Goal: Complete application form

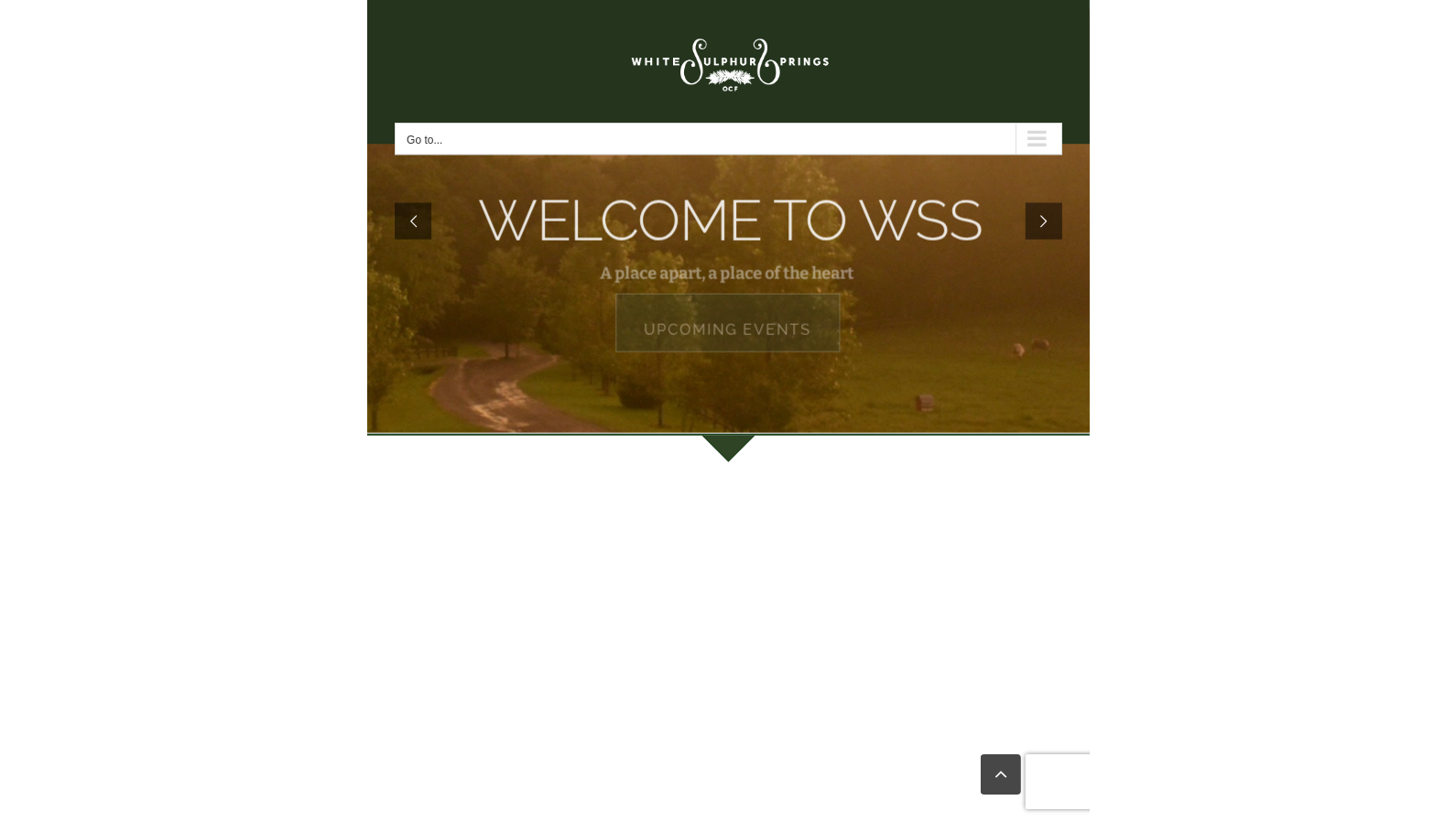
scroll to position [194, 0]
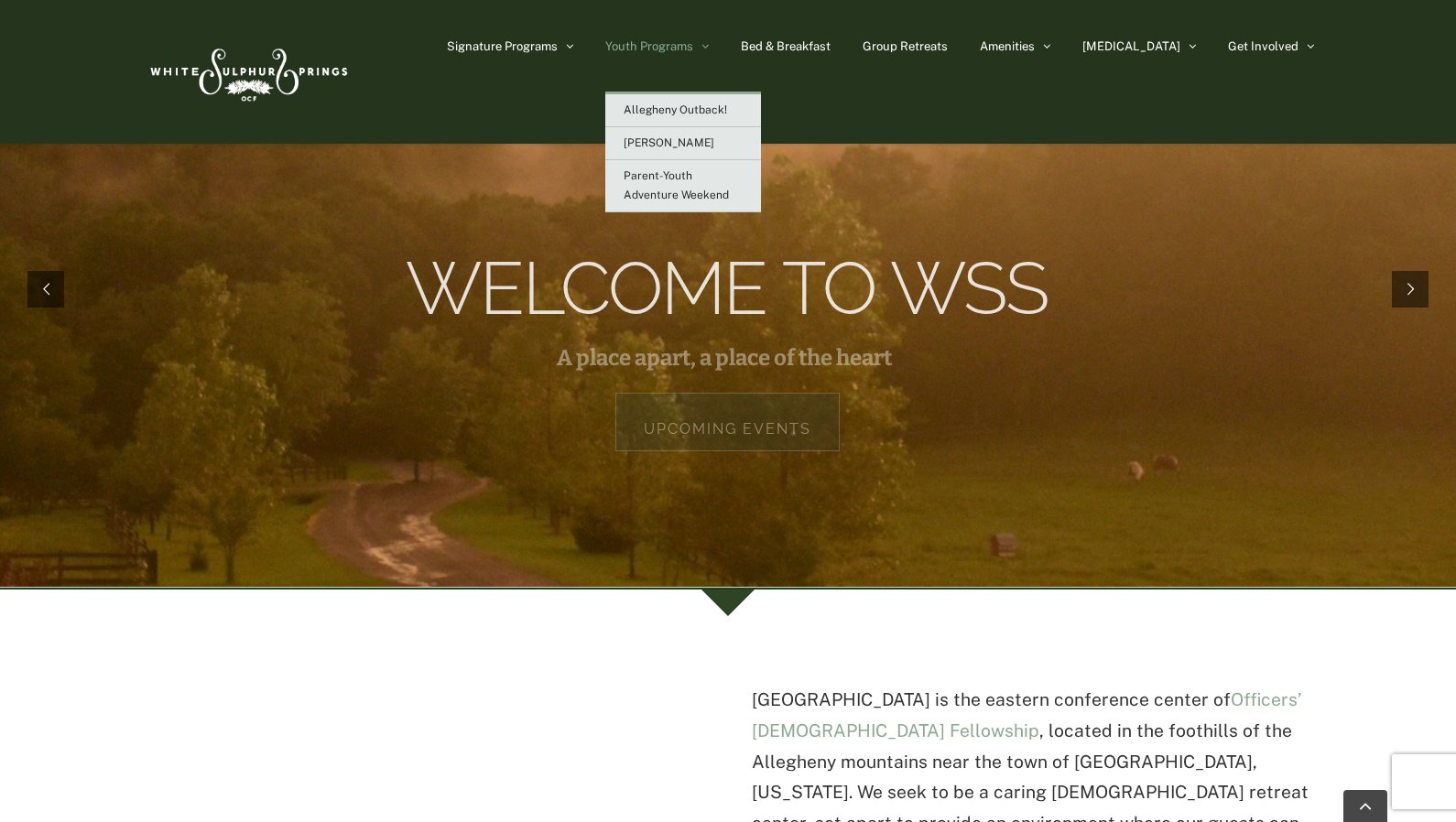
click at [708, 46] on icon "Main Menu Sticky" at bounding box center [705, 46] width 7 height 14
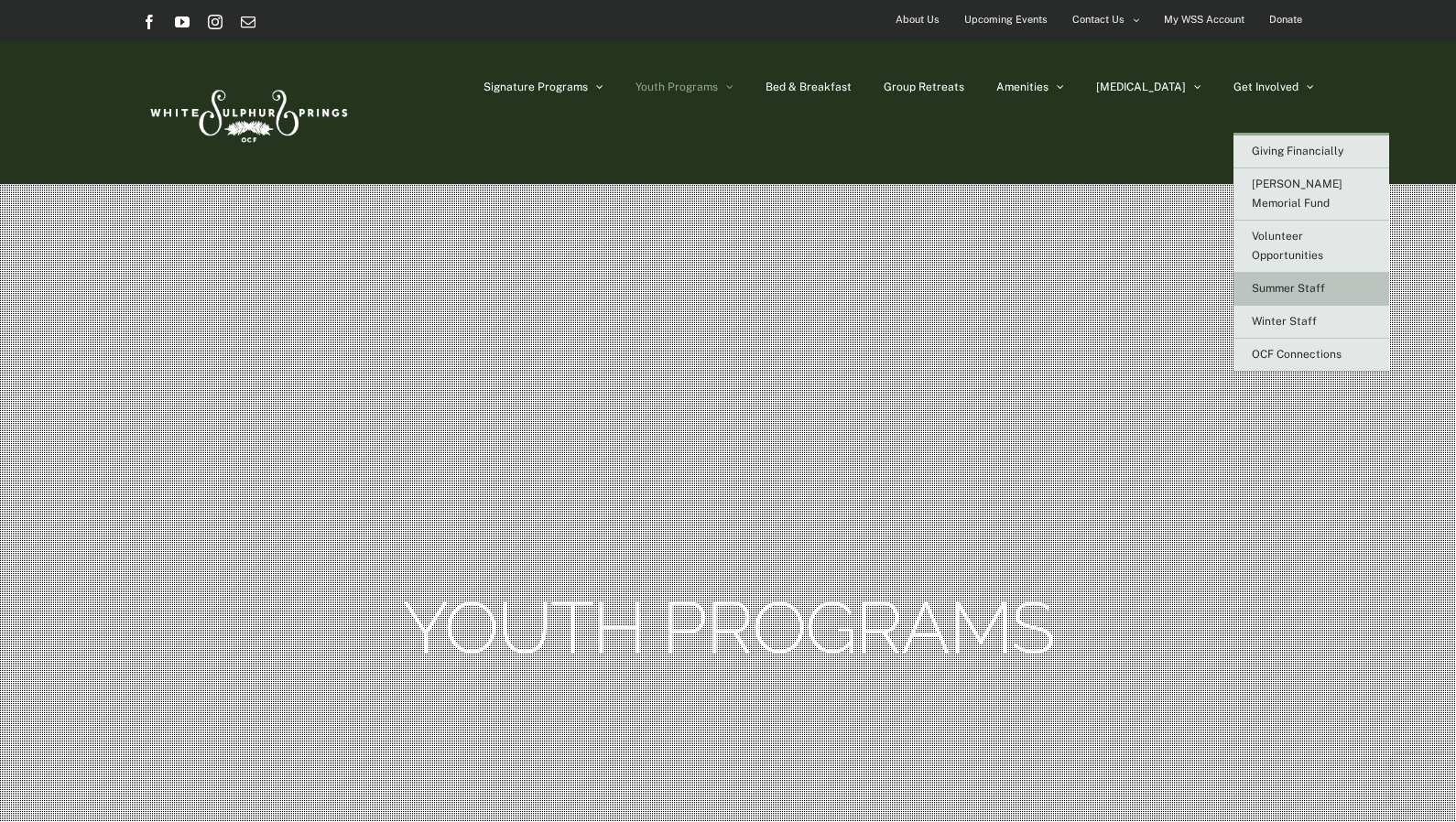
click at [1295, 282] on span "Summer Staff" at bounding box center [1288, 288] width 73 height 13
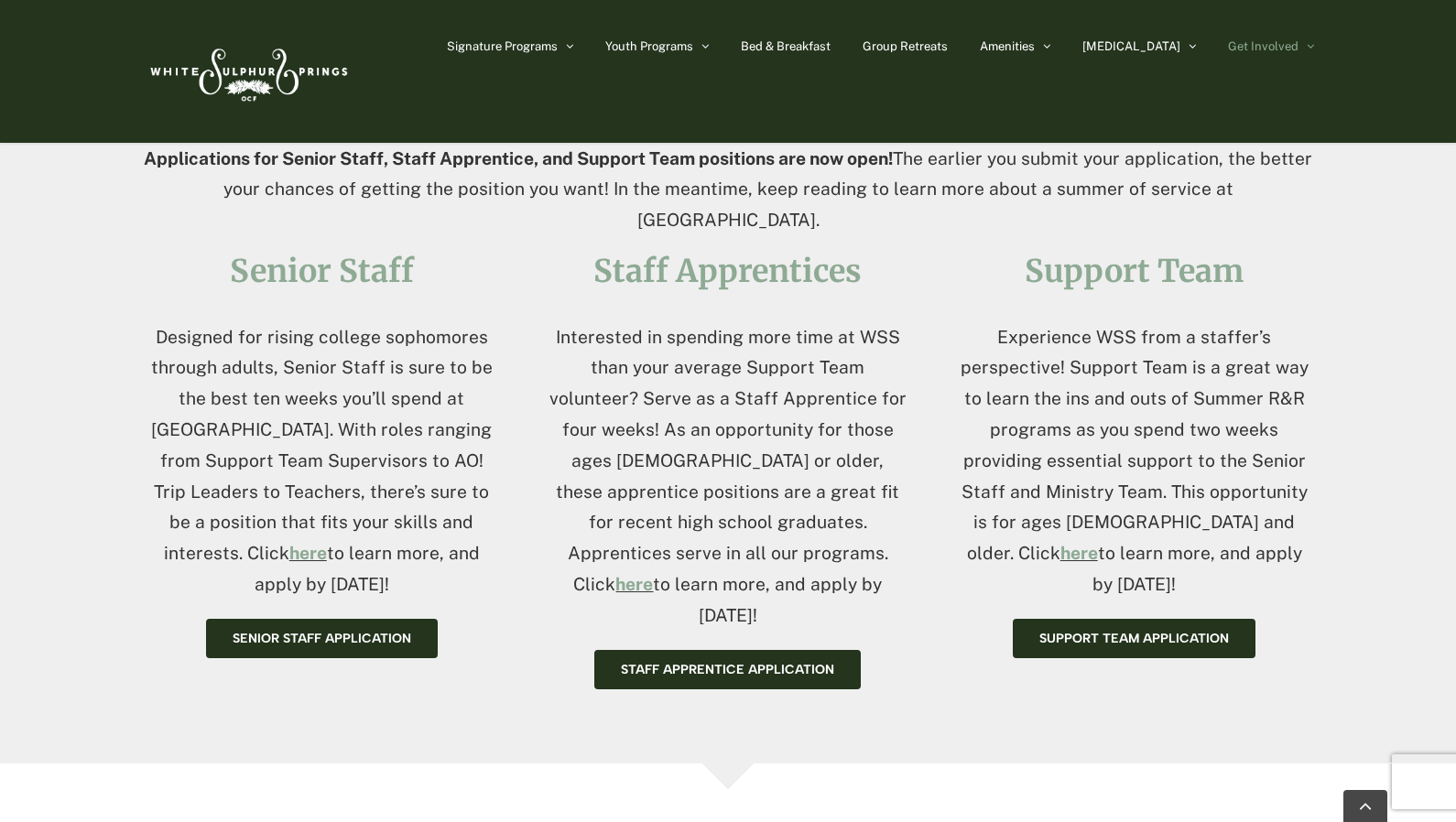
scroll to position [677, 0]
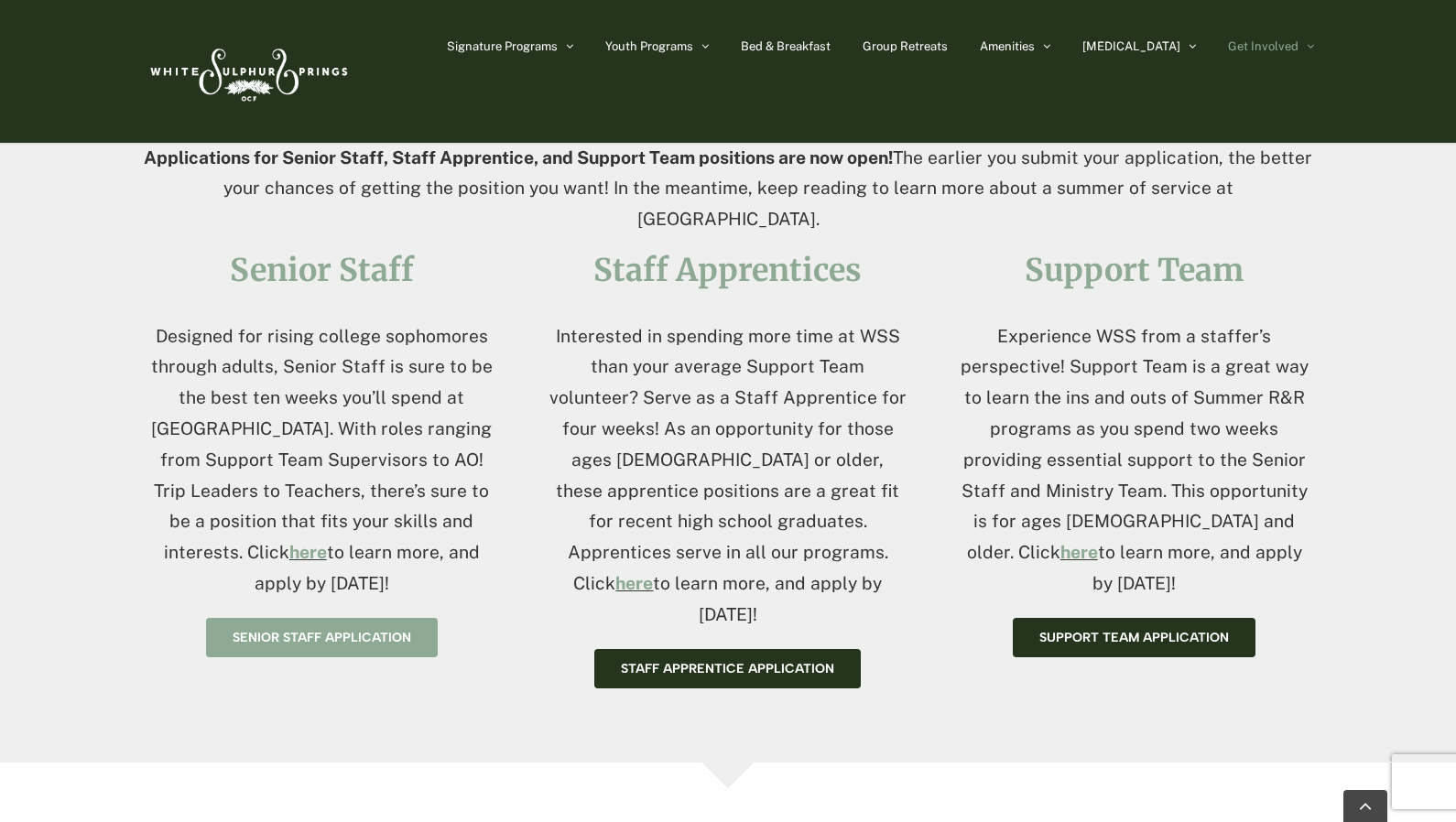
click at [337, 632] on span "Senior Staff application" at bounding box center [322, 638] width 178 height 16
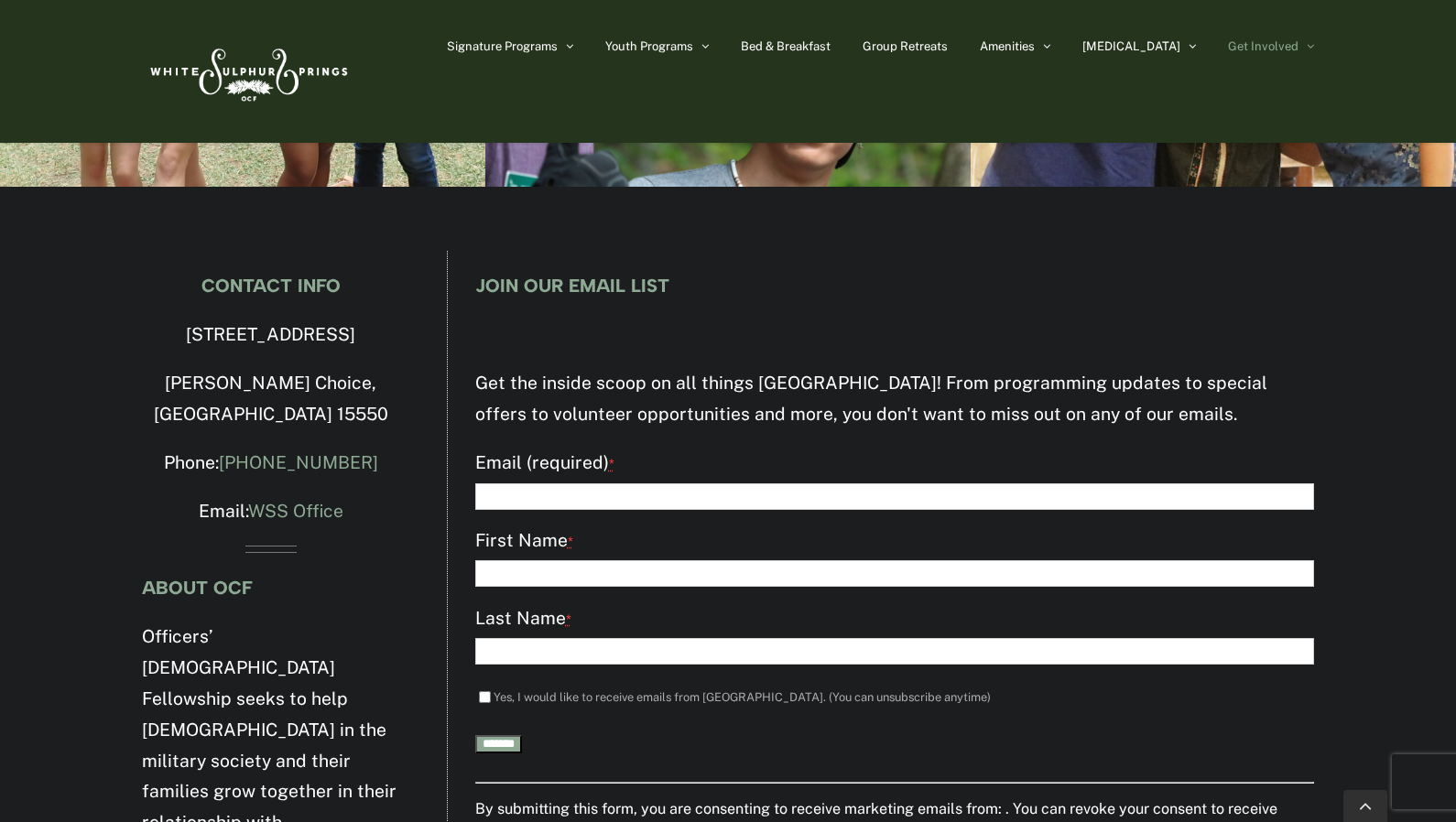
scroll to position [5720, 0]
